Goal: Task Accomplishment & Management: Complete application form

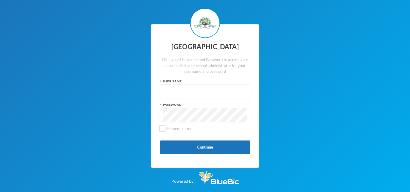
click at [170, 90] on input "text" at bounding box center [204, 92] width 83 height 14
type input "glh24cs60"
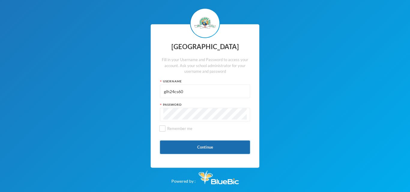
click at [202, 149] on button "Continue" at bounding box center [205, 148] width 90 height 14
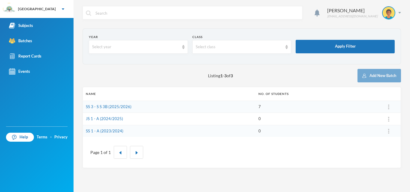
click at [156, 106] on td "SS 3 - S S 3B (2025/2026)" at bounding box center [169, 107] width 173 height 12
click at [114, 108] on link "SS 3 - S S 3B (2025/2026)" at bounding box center [109, 106] width 46 height 5
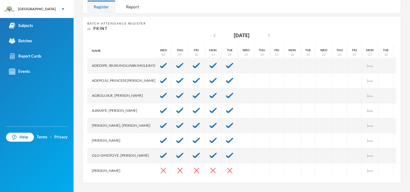
scroll to position [0, 141]
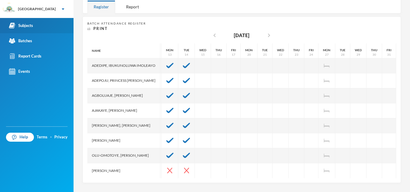
click at [31, 28] on div "Subjects" at bounding box center [21, 26] width 24 height 6
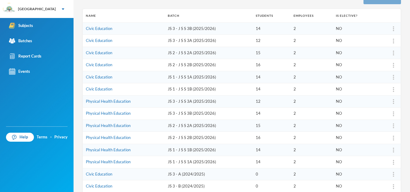
scroll to position [80, 0]
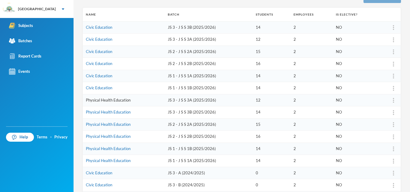
click at [122, 99] on link "Physical Health Education" at bounding box center [108, 100] width 45 height 5
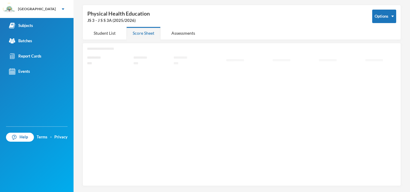
click at [122, 99] on icon "Loading interface..." at bounding box center [241, 114] width 309 height 132
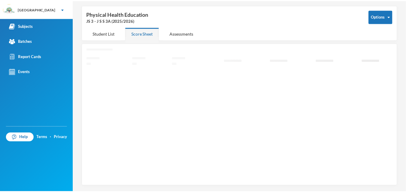
scroll to position [22, 0]
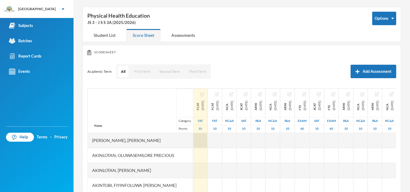
click at [197, 141] on div at bounding box center [200, 140] width 14 height 15
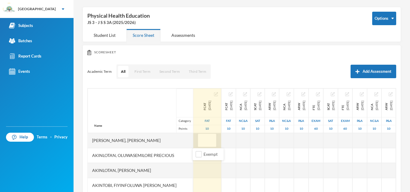
type input "8"
click at [193, 159] on div at bounding box center [207, 155] width 28 height 15
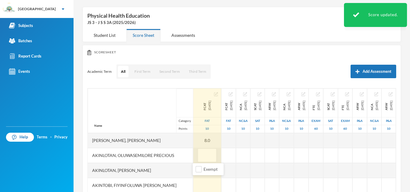
type input "9"
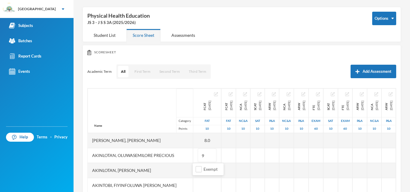
click at [124, 108] on div "Name Category Points" at bounding box center [140, 111] width 105 height 45
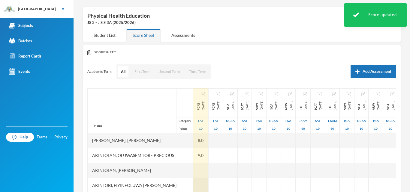
click at [196, 170] on div at bounding box center [200, 170] width 15 height 15
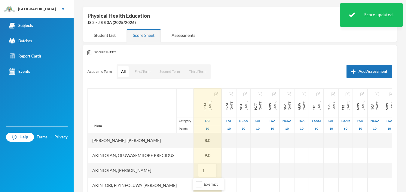
type input "10"
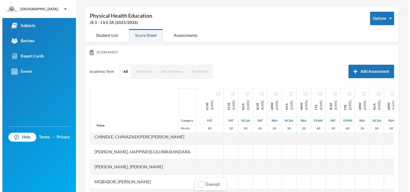
scroll to position [64, 0]
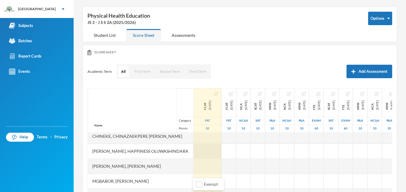
click at [201, 148] on div at bounding box center [207, 151] width 28 height 15
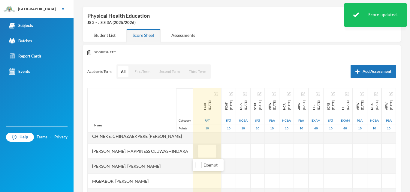
type input "9"
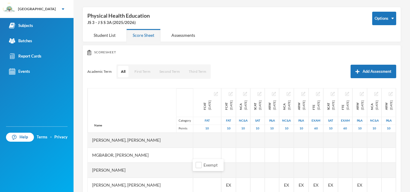
scroll to position [95, 0]
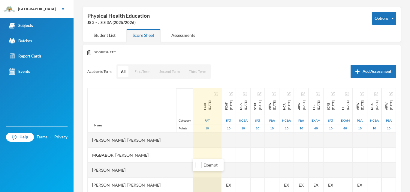
click at [202, 182] on div at bounding box center [207, 185] width 28 height 15
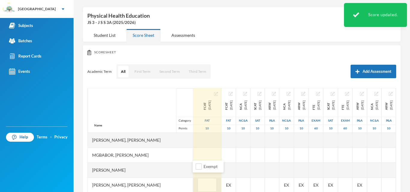
type input "7"
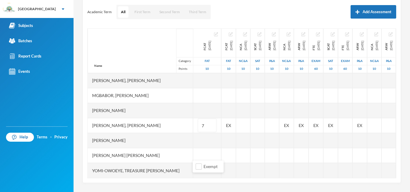
click at [113, 40] on div "Name Category Points" at bounding box center [140, 51] width 105 height 45
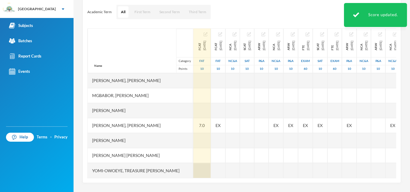
click at [196, 163] on div at bounding box center [201, 170] width 17 height 15
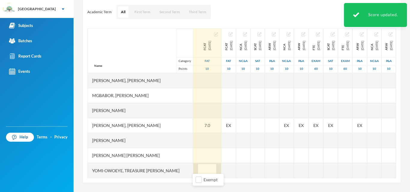
type input "9"
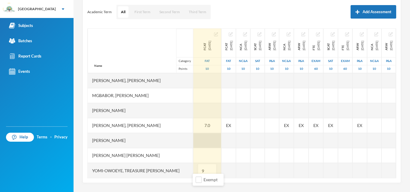
click at [196, 135] on div at bounding box center [207, 140] width 28 height 15
type input "7"
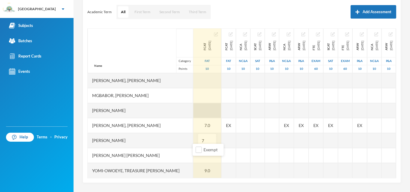
click at [204, 106] on div at bounding box center [207, 110] width 28 height 15
type input "9"
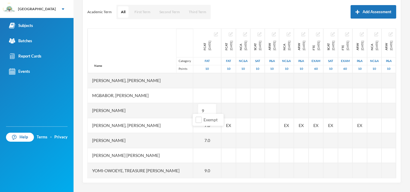
click at [158, 108] on div "[PERSON_NAME]" at bounding box center [140, 110] width 105 height 15
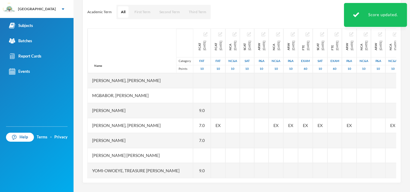
click at [159, 104] on div "[PERSON_NAME]" at bounding box center [140, 110] width 105 height 15
click at [160, 105] on div "[PERSON_NAME]" at bounding box center [140, 110] width 105 height 15
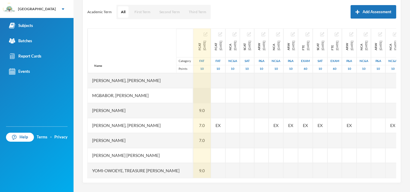
click at [193, 92] on div at bounding box center [201, 95] width 17 height 15
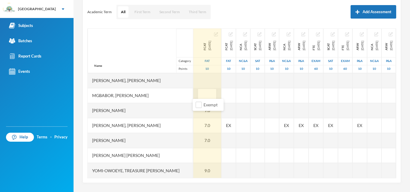
type input "6"
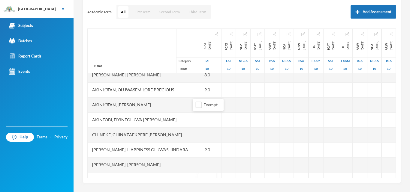
scroll to position [4, 0]
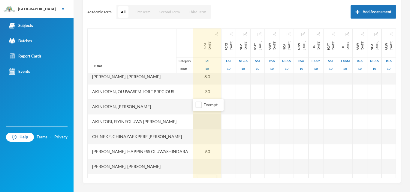
click at [207, 121] on div at bounding box center [207, 121] width 28 height 15
type input "6"
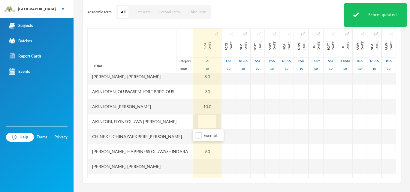
type input "7"
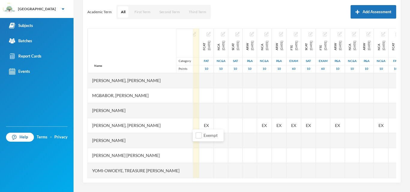
scroll to position [93, 0]
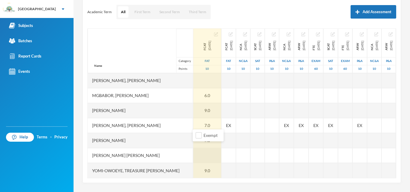
click at [200, 152] on div at bounding box center [207, 155] width 28 height 15
type input "5"
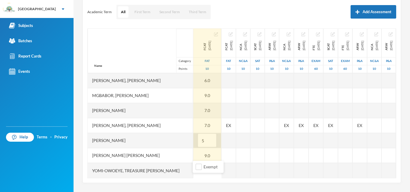
scroll to position [95, 0]
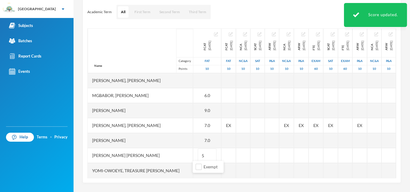
click at [128, 43] on div "Name Category Points" at bounding box center [140, 51] width 105 height 45
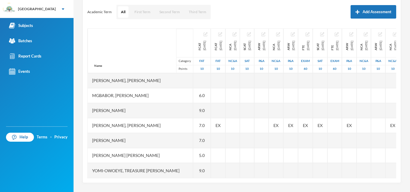
click at [100, 39] on div "Name Category Points" at bounding box center [140, 51] width 105 height 45
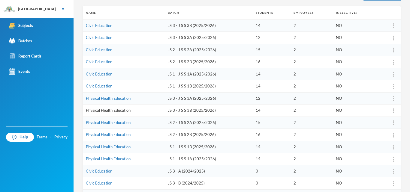
click at [111, 110] on link "Physical Health Education" at bounding box center [108, 110] width 45 height 5
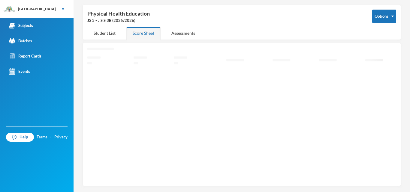
scroll to position [22, 0]
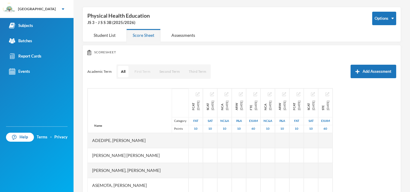
click at [141, 71] on button "First Term" at bounding box center [143, 71] width 22 height 11
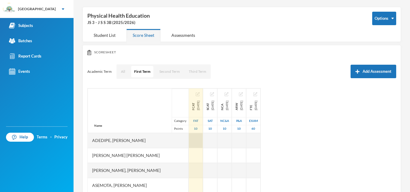
click at [189, 142] on div at bounding box center [196, 140] width 14 height 15
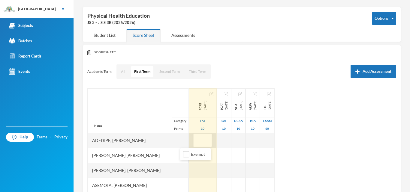
type input "9"
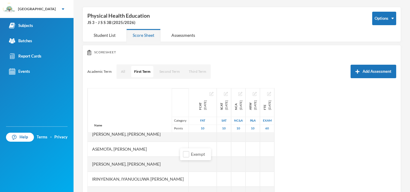
scroll to position [105, 0]
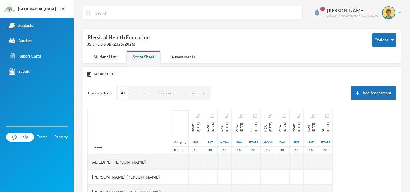
click at [144, 93] on button "First Term" at bounding box center [143, 93] width 22 height 11
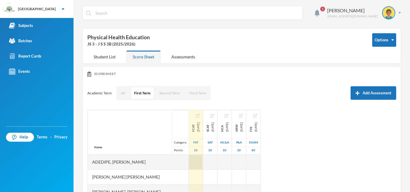
click at [189, 163] on div at bounding box center [196, 162] width 14 height 15
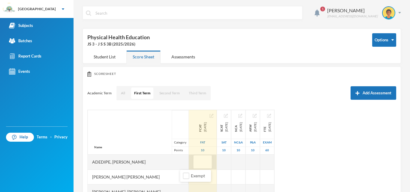
type input "9"
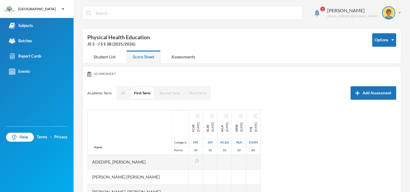
click at [130, 132] on div "Name Category Points" at bounding box center [138, 132] width 101 height 45
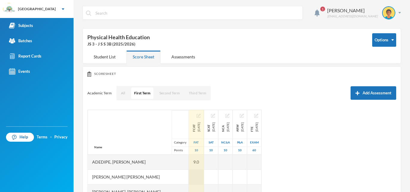
click at [189, 178] on div at bounding box center [196, 177] width 15 height 15
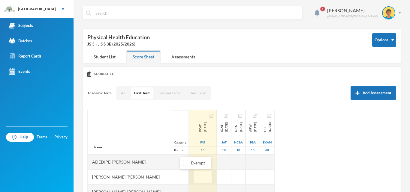
type input "7"
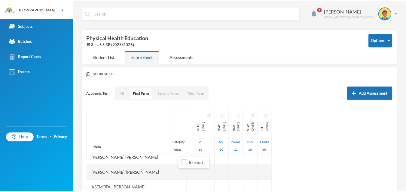
scroll to position [20, 0]
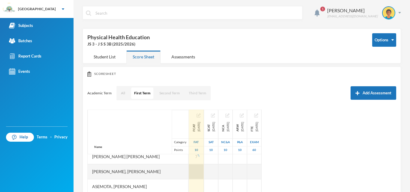
click at [192, 173] on div at bounding box center [196, 172] width 15 height 15
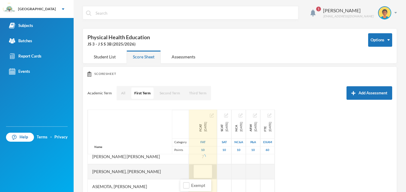
type input "9"
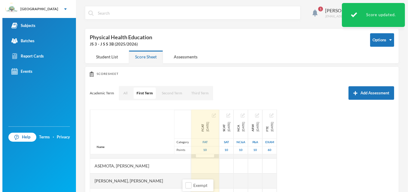
scroll to position [44, 0]
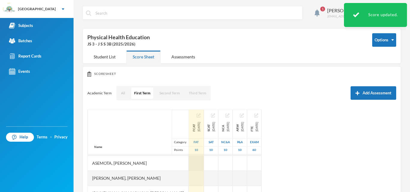
click at [189, 160] on div at bounding box center [196, 163] width 15 height 15
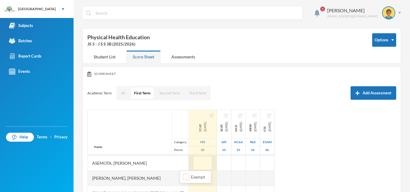
type input "9"
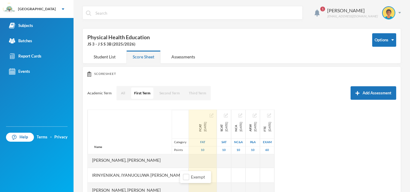
scroll to position [62, 0]
click at [189, 157] on div at bounding box center [203, 160] width 28 height 15
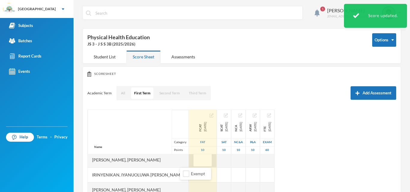
type input "8"
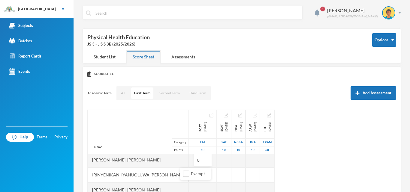
click at [115, 125] on div "Name Category Points" at bounding box center [138, 132] width 101 height 45
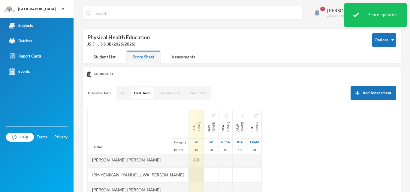
click at [189, 173] on div at bounding box center [196, 175] width 15 height 15
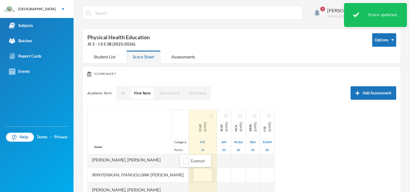
type input "9"
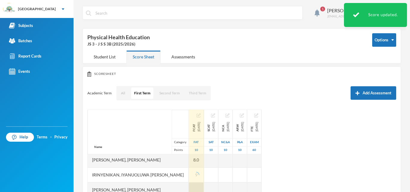
click at [189, 185] on div at bounding box center [196, 190] width 15 height 15
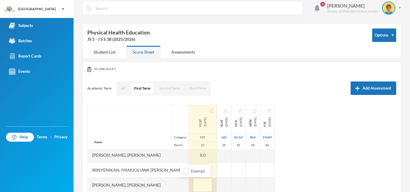
type input "9"
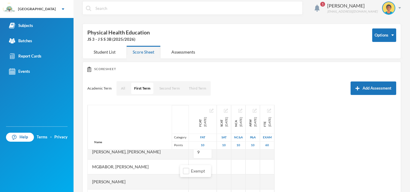
scroll to position [105, 0]
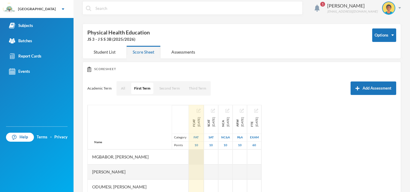
click at [189, 157] on div at bounding box center [196, 157] width 15 height 15
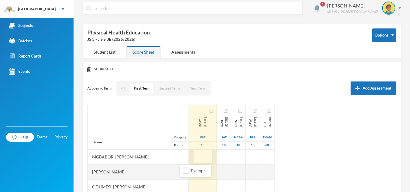
type input "7"
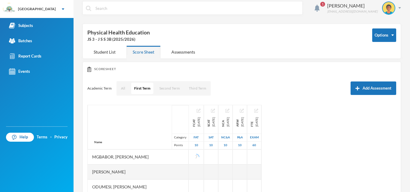
click at [128, 125] on div "Name Category Points" at bounding box center [138, 127] width 101 height 45
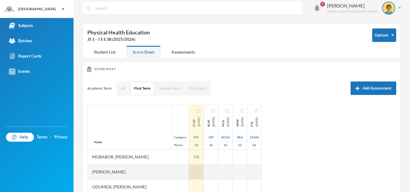
click at [189, 171] on div "FCAT 2025-10-17 FAT 10 9.0 7.0 9.0 9.0 8.0 9.0 9.0 7.0" at bounding box center [196, 128] width 15 height 256
click at [189, 174] on div at bounding box center [196, 172] width 15 height 15
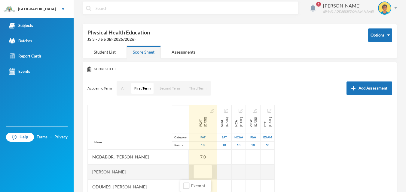
type input "9"
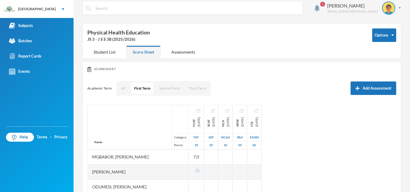
click at [113, 119] on div "Name Category Points" at bounding box center [138, 127] width 101 height 45
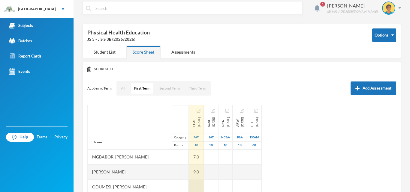
click at [189, 185] on div at bounding box center [196, 187] width 15 height 15
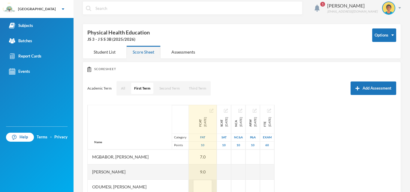
scroll to position [7, 0]
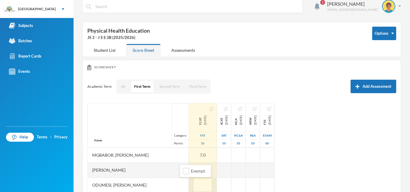
type input "9"
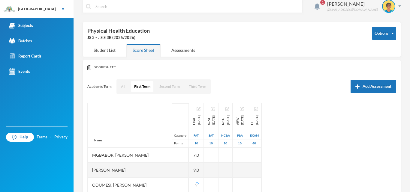
click at [123, 116] on div "Name Category Points" at bounding box center [138, 125] width 101 height 45
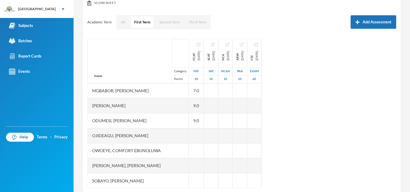
scroll to position [71, 0]
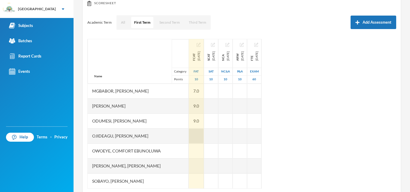
click at [189, 138] on div at bounding box center [196, 136] width 15 height 15
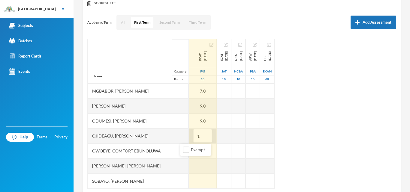
type input "10"
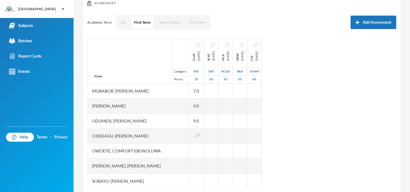
click at [110, 56] on div "Name Category Points" at bounding box center [138, 61] width 101 height 45
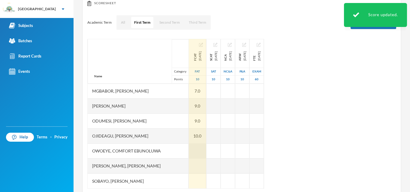
click at [189, 150] on div at bounding box center [197, 151] width 17 height 15
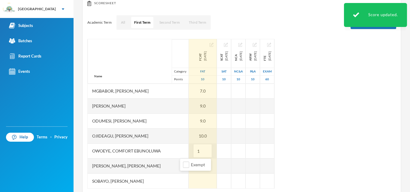
type input "10"
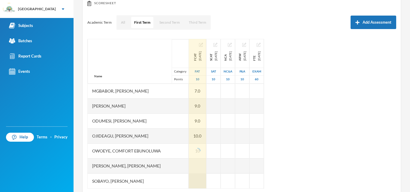
click at [189, 179] on div at bounding box center [197, 181] width 17 height 15
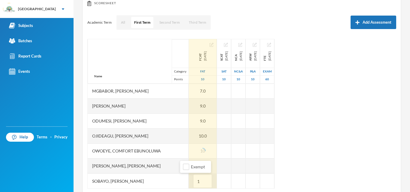
type input "10"
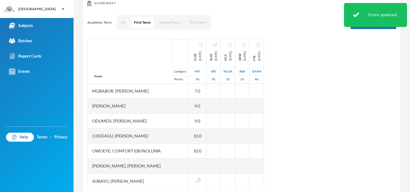
click at [122, 72] on div "Name Category Points" at bounding box center [138, 61] width 101 height 45
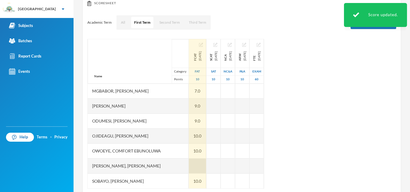
click at [189, 167] on div at bounding box center [197, 166] width 17 height 15
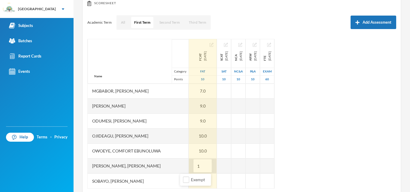
type input "10"
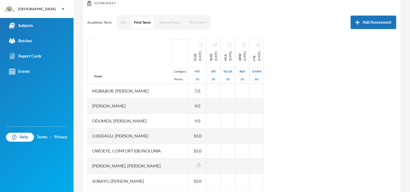
click at [329, 114] on div "Name Category Points Adedipe, Ayooluwa Ezekiel Adekoya, Folarin Yasir Adeyemi, …" at bounding box center [241, 114] width 309 height 150
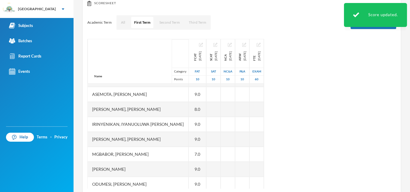
scroll to position [105, 0]
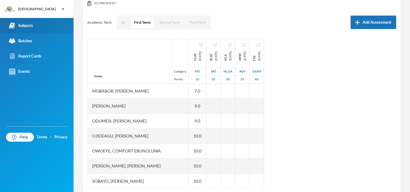
click at [28, 27] on div "Subjects" at bounding box center [21, 26] width 24 height 6
